Goal: Information Seeking & Learning: Learn about a topic

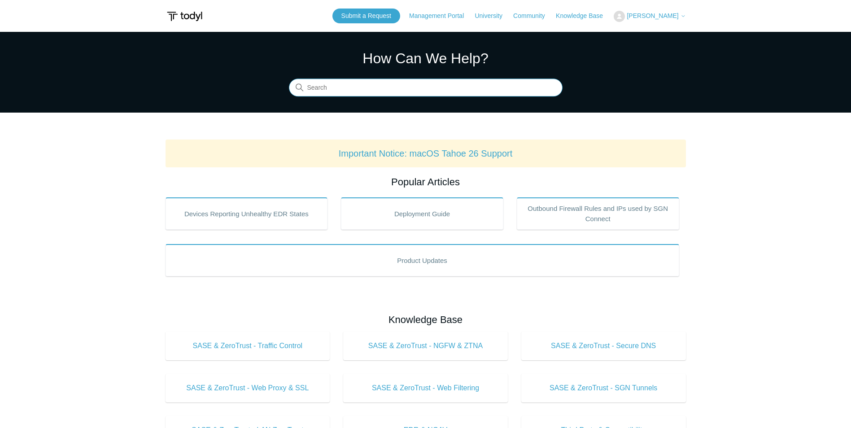
click at [343, 93] on input "Search" at bounding box center [426, 88] width 274 height 18
type input "dropped packet"
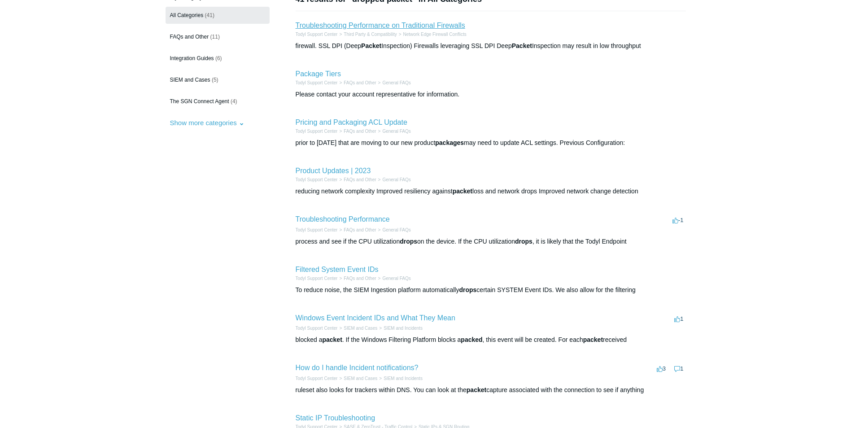
scroll to position [45, 0]
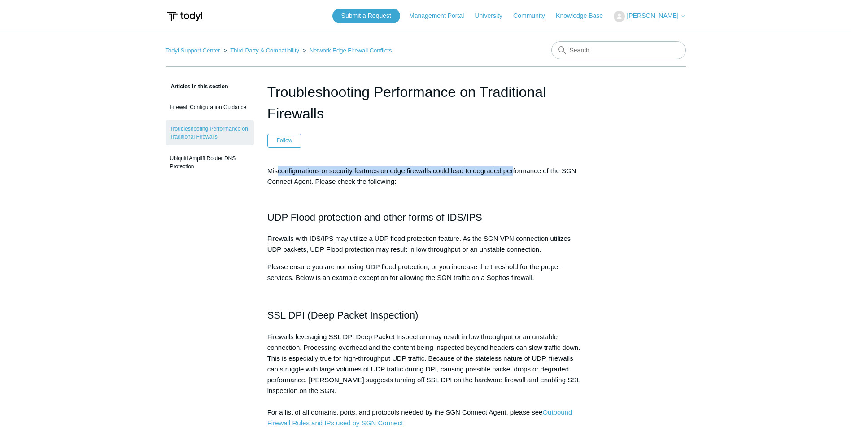
drag, startPoint x: 278, startPoint y: 171, endPoint x: 513, endPoint y: 170, distance: 234.6
click at [513, 170] on p "Misconfigurations or security features on edge firewalls could lead to degraded…" at bounding box center [425, 176] width 317 height 22
drag, startPoint x: 513, startPoint y: 170, endPoint x: 460, endPoint y: 202, distance: 61.4
click at [462, 202] on h2 "UDP Flood protection and other forms of IDS/IPS" at bounding box center [425, 209] width 317 height 31
drag, startPoint x: 268, startPoint y: 182, endPoint x: 344, endPoint y: 182, distance: 75.8
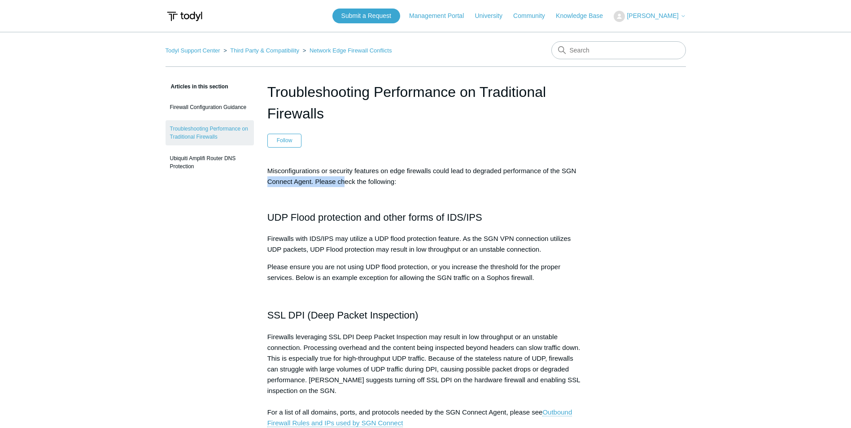
click at [344, 182] on p "Misconfigurations or security features on edge firewalls could lead to degraded…" at bounding box center [425, 176] width 317 height 22
drag, startPoint x: 344, startPoint y: 182, endPoint x: 290, endPoint y: 214, distance: 62.4
click at [290, 214] on h2 "UDP Flood protection and other forms of IDS/IPS" at bounding box center [425, 209] width 317 height 31
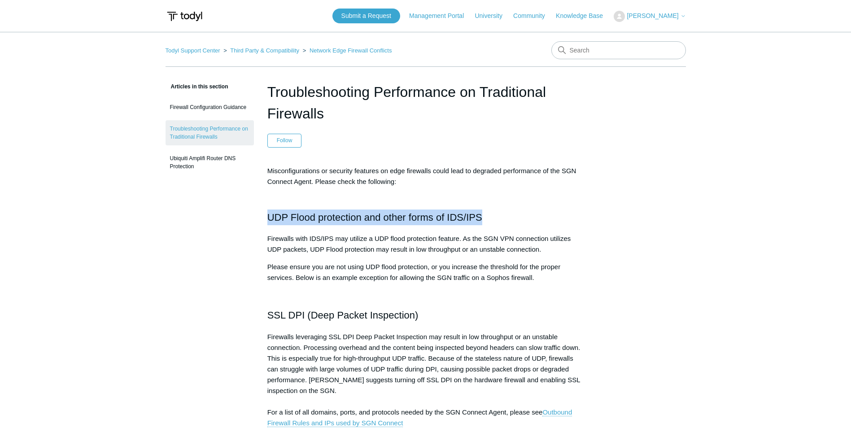
drag, startPoint x: 270, startPoint y: 218, endPoint x: 483, endPoint y: 218, distance: 213.5
click at [483, 218] on h2 "UDP Flood protection and other forms of IDS/IPS" at bounding box center [425, 209] width 317 height 31
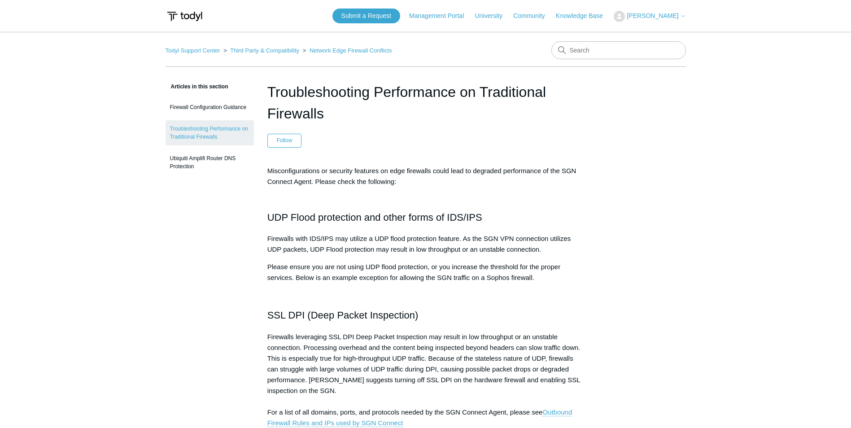
drag, startPoint x: 483, startPoint y: 218, endPoint x: 440, endPoint y: 244, distance: 50.9
click at [440, 244] on p "Firewalls with IDS/IPS may utilize a UDP flood protection feature. As the SGN V…" at bounding box center [425, 244] width 317 height 22
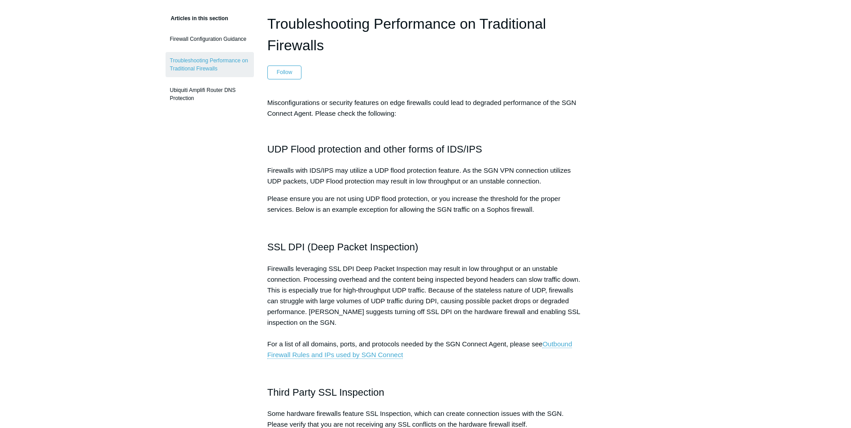
scroll to position [135, 0]
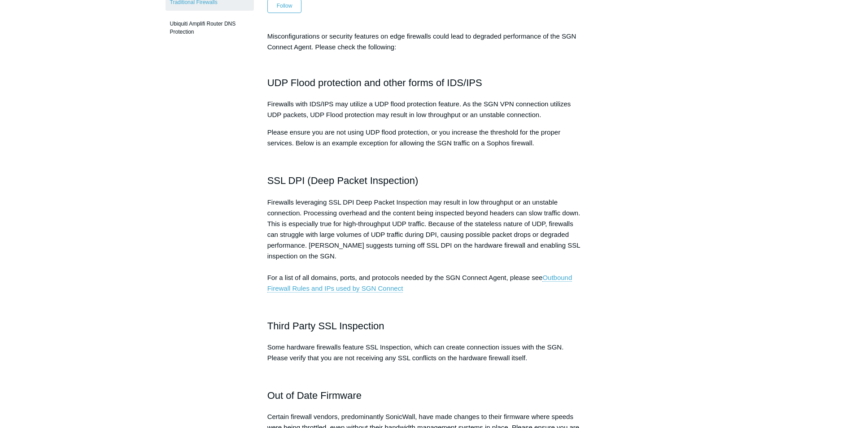
click at [383, 240] on p "Firewalls leveraging SSL DPI Deep Packet Inspection may result in low throughpu…" at bounding box center [425, 245] width 317 height 97
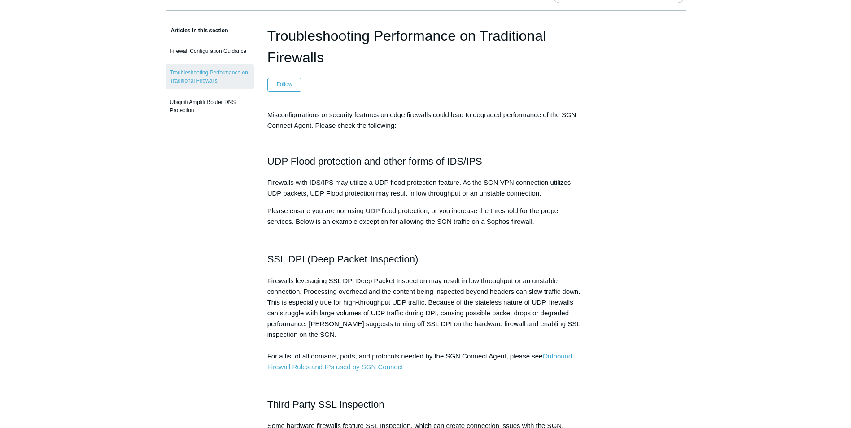
scroll to position [0, 0]
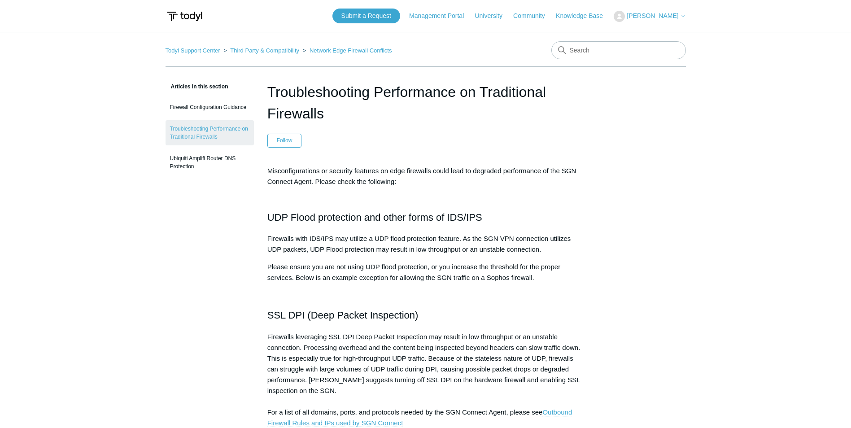
click at [416, 276] on p "Please ensure you are not using UDP flood protection, or you increase the thres…" at bounding box center [425, 272] width 317 height 22
click at [445, 318] on h2 "SSL DPI (Deep Packet Inspection)" at bounding box center [425, 315] width 317 height 16
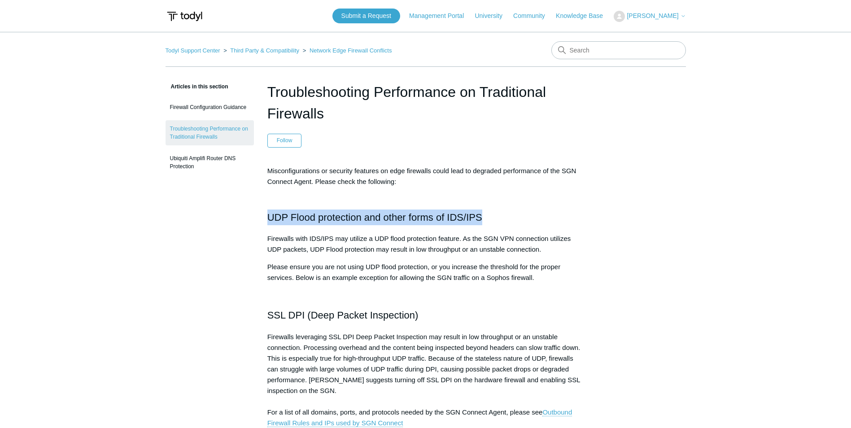
drag, startPoint x: 268, startPoint y: 216, endPoint x: 484, endPoint y: 218, distance: 216.2
click at [484, 218] on h2 "UDP Flood protection and other forms of IDS/IPS" at bounding box center [425, 209] width 317 height 31
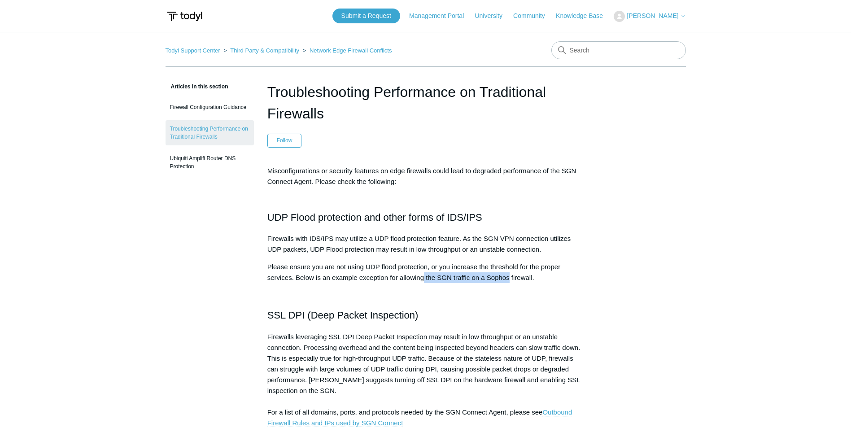
drag, startPoint x: 482, startPoint y: 278, endPoint x: 509, endPoint y: 279, distance: 26.5
click at [509, 279] on p "Please ensure you are not using UDP flood protection, or you increase the thres…" at bounding box center [425, 272] width 317 height 22
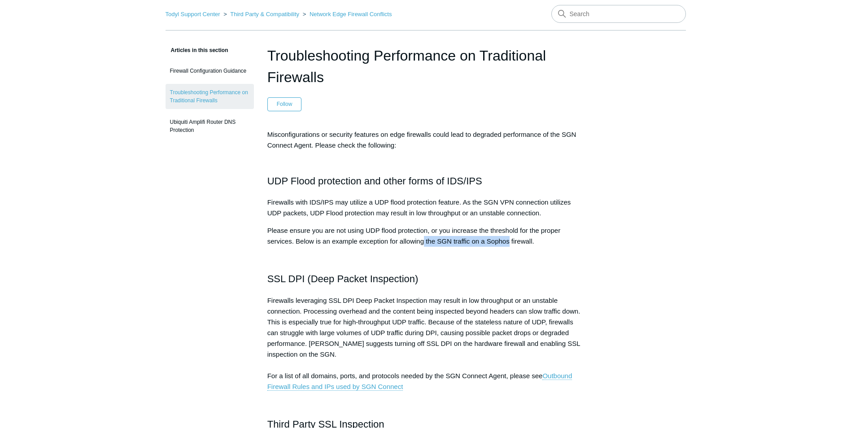
scroll to position [90, 0]
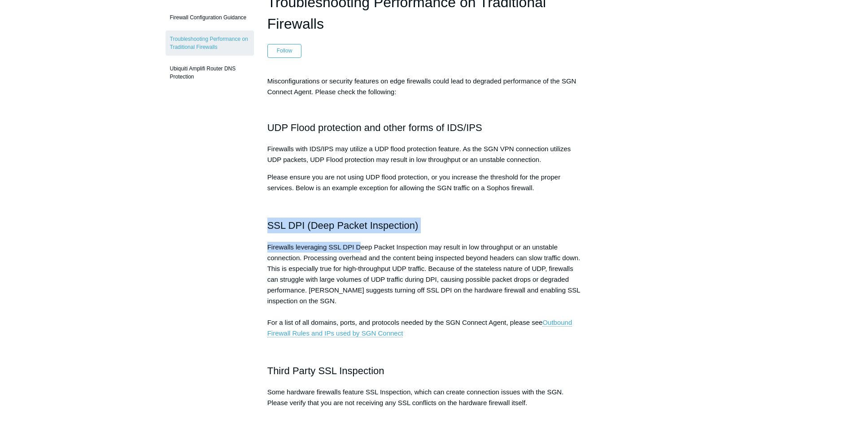
drag, startPoint x: 262, startPoint y: 223, endPoint x: 365, endPoint y: 240, distance: 104.1
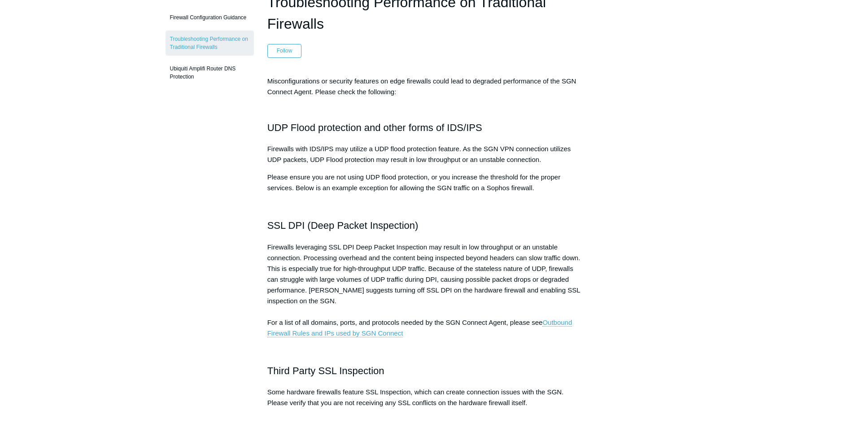
drag, startPoint x: 365, startPoint y: 240, endPoint x: 339, endPoint y: 271, distance: 40.4
click at [339, 271] on p "Firewalls leveraging SSL DPI Deep Packet Inspection may result in low throughpu…" at bounding box center [425, 290] width 317 height 97
click at [411, 272] on p "Firewalls leveraging SSL DPI Deep Packet Inspection may result in low throughpu…" at bounding box center [425, 290] width 317 height 97
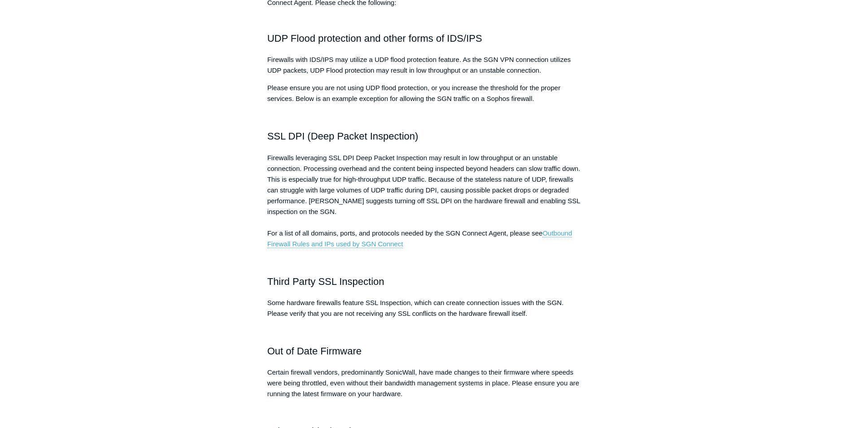
scroll to position [179, 0]
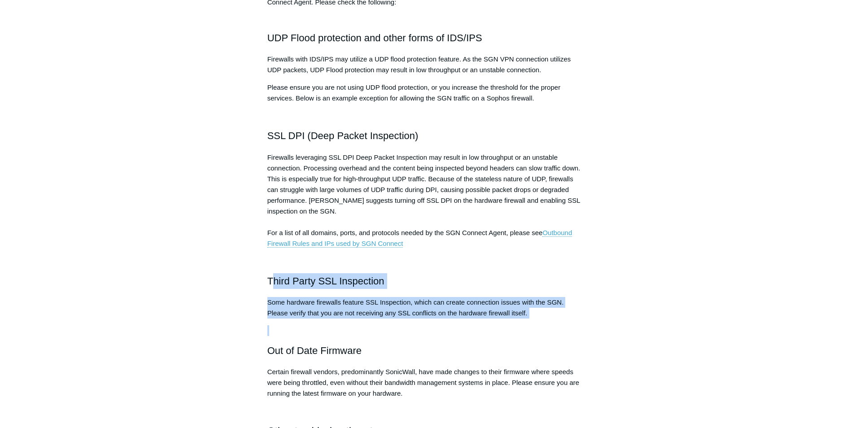
drag, startPoint x: 270, startPoint y: 279, endPoint x: 322, endPoint y: 333, distance: 74.6
click at [322, 333] on div "Misconfigurations or security features on edge firewalls could lead to degraded…" at bounding box center [425, 271] width 317 height 570
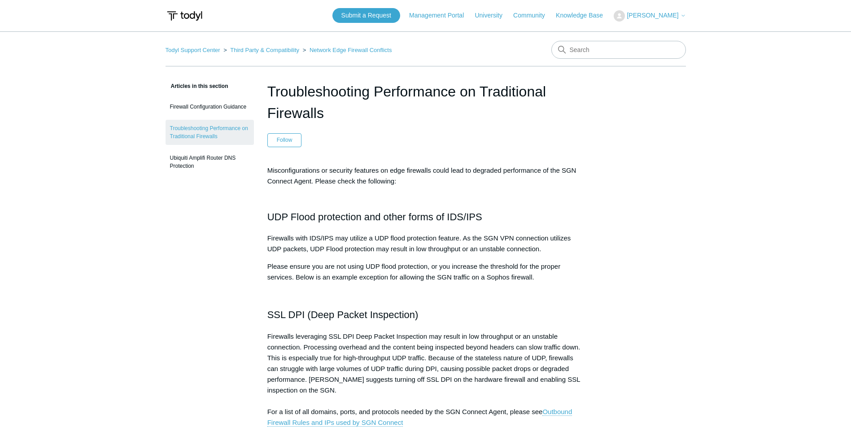
scroll to position [0, 0]
